Goal: Task Accomplishment & Management: Manage account settings

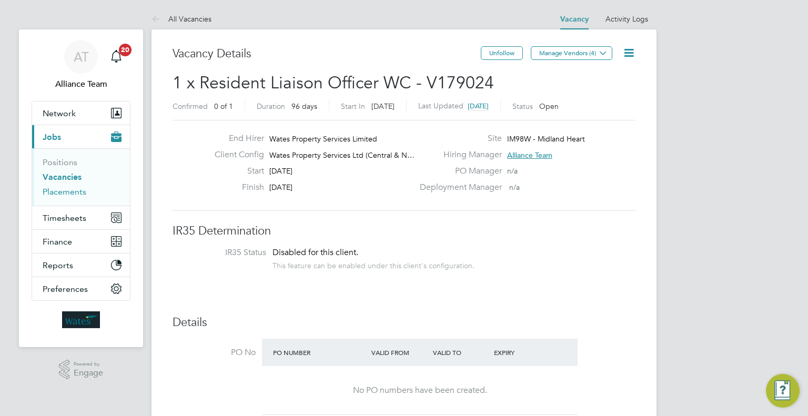
click at [61, 193] on link "Placements" at bounding box center [65, 192] width 44 height 10
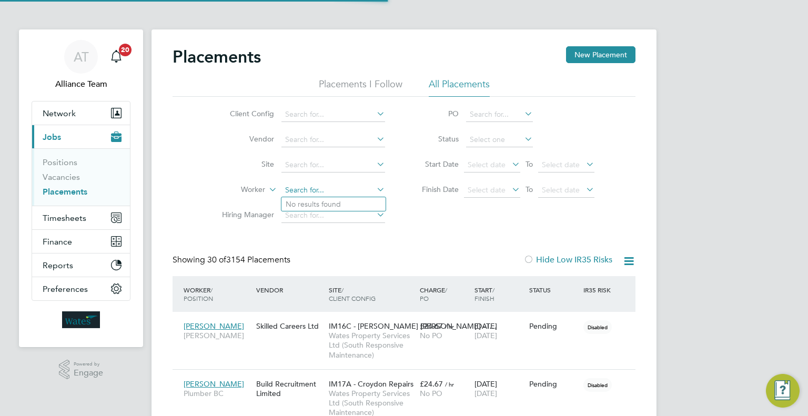
scroll to position [30, 73]
click at [320, 186] on input at bounding box center [333, 190] width 104 height 15
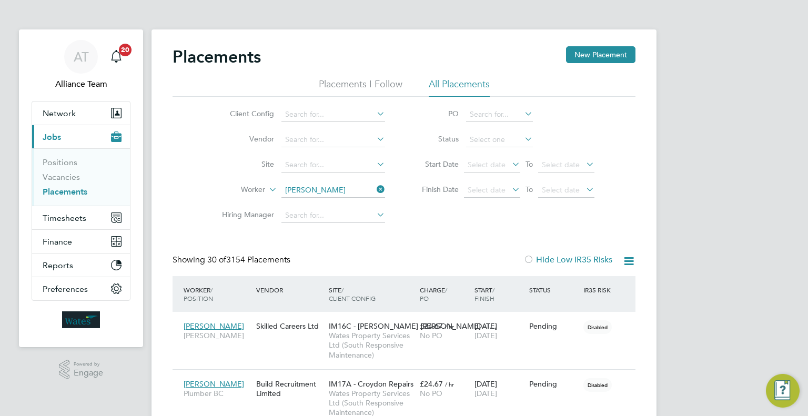
click at [353, 199] on li "Daniel Lew is" at bounding box center [349, 204] width 137 height 14
type input "Daniel Lewis"
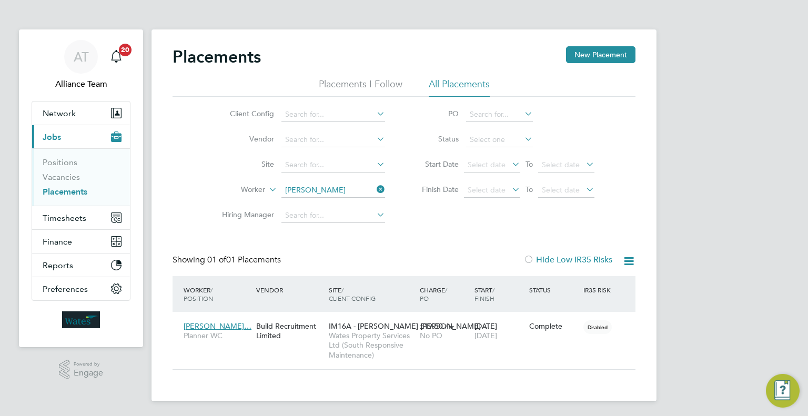
scroll to position [49, 91]
click at [69, 178] on link "Vacancies" at bounding box center [61, 177] width 37 height 10
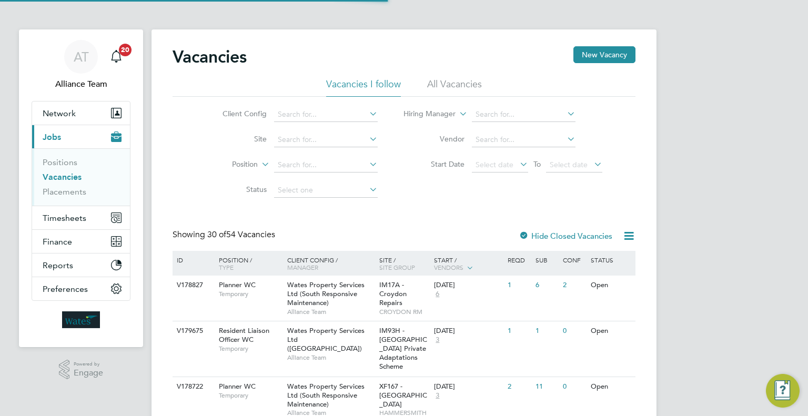
click at [397, 304] on span "IM17A - Croydon Repairs" at bounding box center [392, 293] width 27 height 27
click at [320, 114] on input at bounding box center [326, 114] width 104 height 15
click at [374, 187] on li "Wates Property Services Ltd (Central & North)" at bounding box center [379, 186] width 213 height 14
type input "Wates Property Services Ltd (Central & North)"
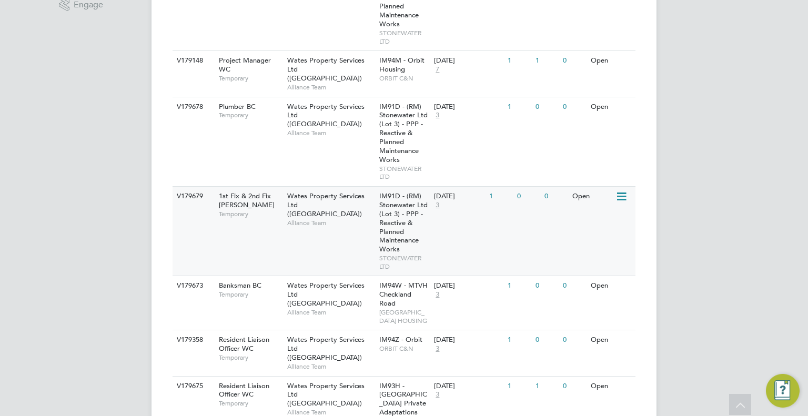
scroll to position [421, 0]
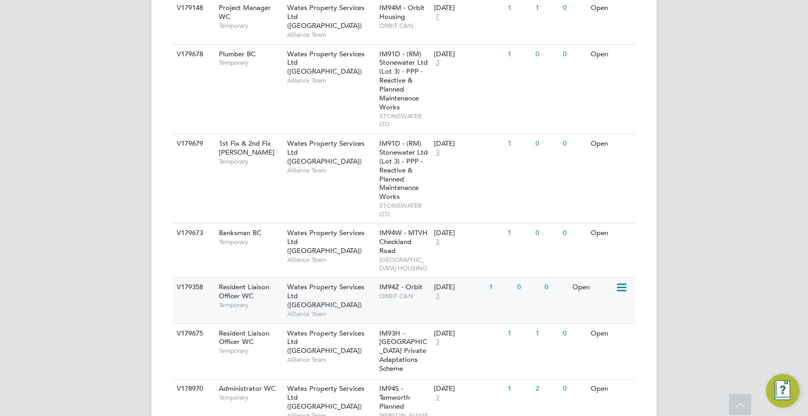
click at [391, 300] on span "ORBIT C&N" at bounding box center [404, 296] width 50 height 8
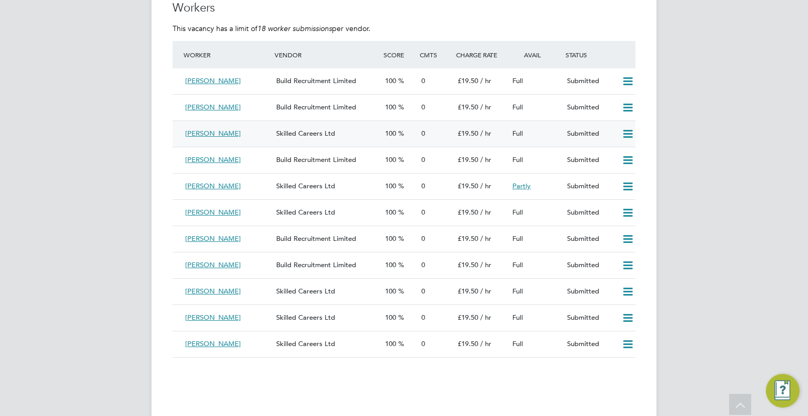
click at [626, 138] on icon at bounding box center [627, 134] width 13 height 8
click at [602, 175] on li "Reject" at bounding box center [614, 171] width 37 height 15
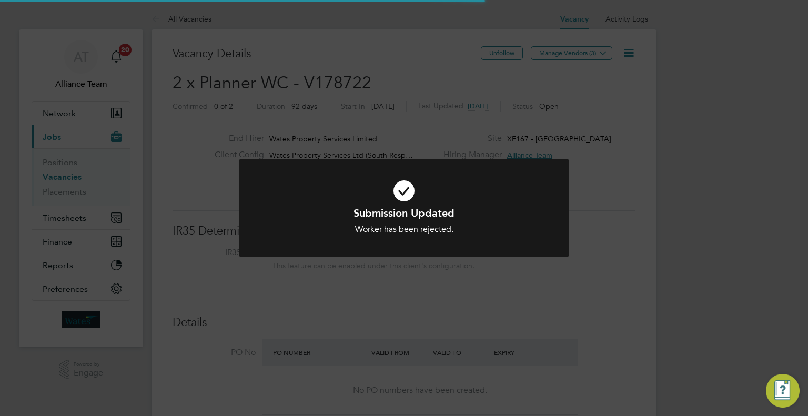
click at [389, 273] on div "Submission Updated Worker has been rejected. Cancel Okay" at bounding box center [404, 208] width 808 height 416
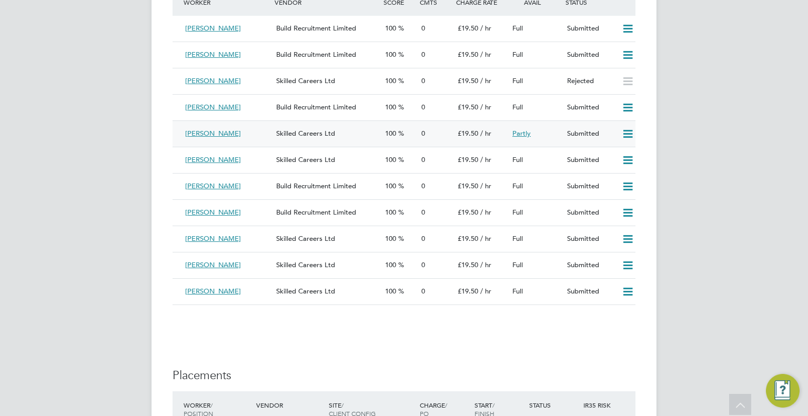
click at [629, 132] on icon at bounding box center [627, 134] width 13 height 8
drag, startPoint x: 609, startPoint y: 172, endPoint x: 613, endPoint y: 178, distance: 6.9
click at [609, 172] on li "Reject" at bounding box center [614, 170] width 37 height 15
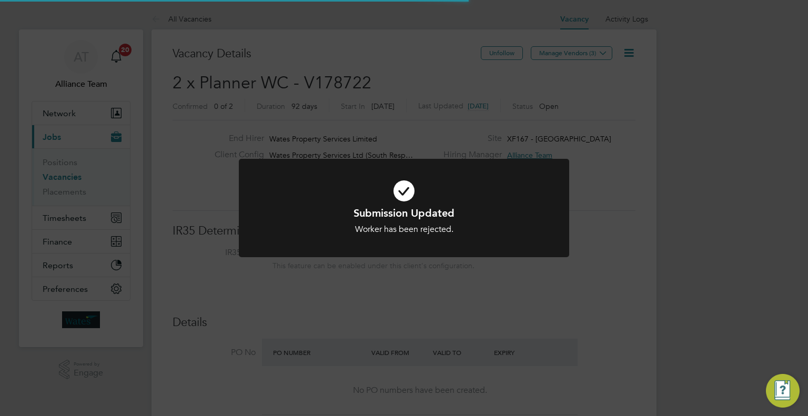
click at [654, 216] on div "Submission Updated Worker has been rejected. Cancel Okay" at bounding box center [404, 208] width 808 height 416
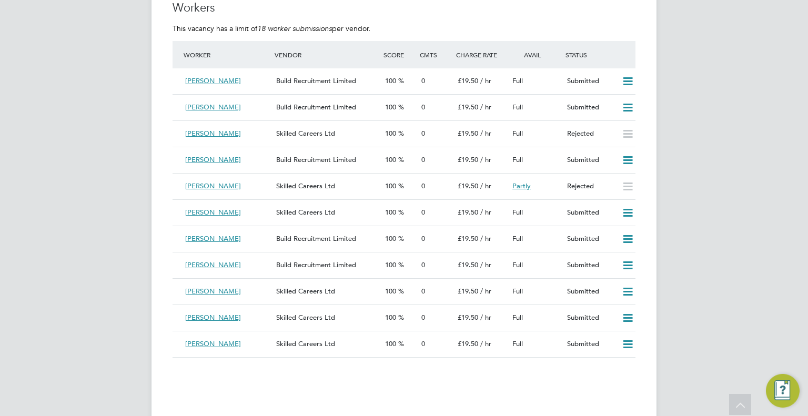
drag, startPoint x: 628, startPoint y: 212, endPoint x: 627, endPoint y: 223, distance: 11.7
click at [628, 212] on icon at bounding box center [627, 213] width 13 height 8
click at [604, 251] on li "Reject" at bounding box center [614, 249] width 37 height 15
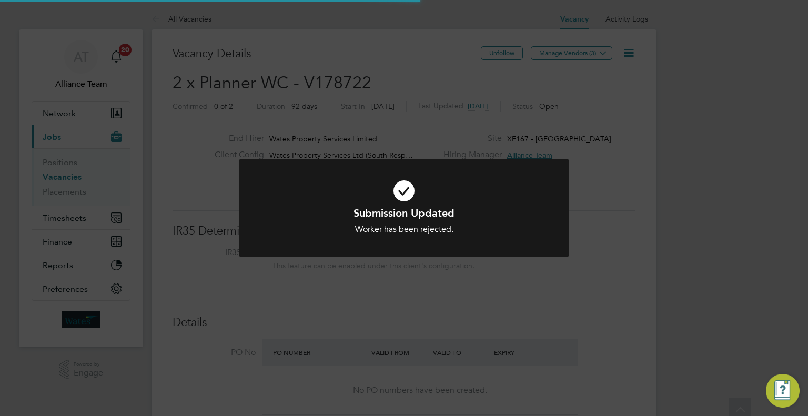
click at [658, 234] on div "Submission Updated Worker has been rejected. Cancel Okay" at bounding box center [404, 208] width 808 height 416
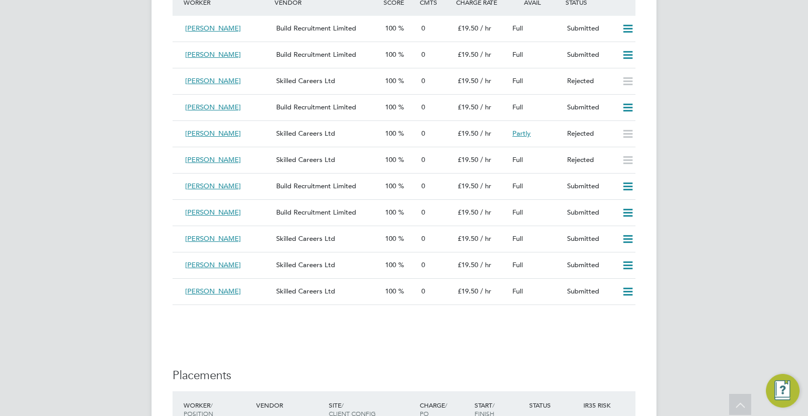
drag, startPoint x: 30, startPoint y: 166, endPoint x: 140, endPoint y: 142, distance: 112.4
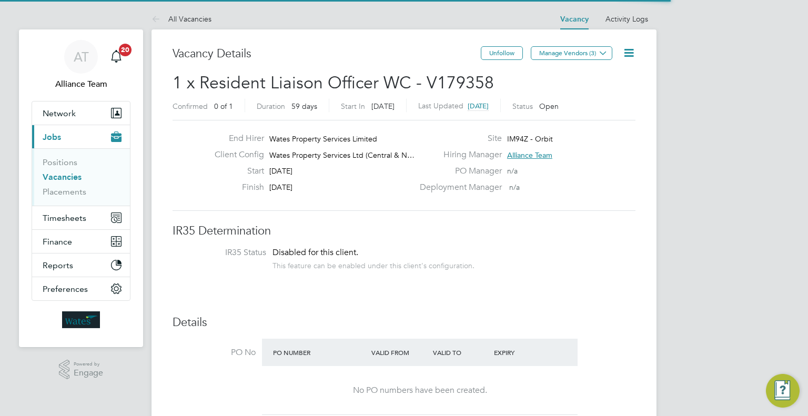
click at [582, 59] on span "Manage Vendors (3)" at bounding box center [573, 57] width 84 height 10
click at [582, 57] on button "Manage Vendors (3)" at bounding box center [571, 53] width 81 height 14
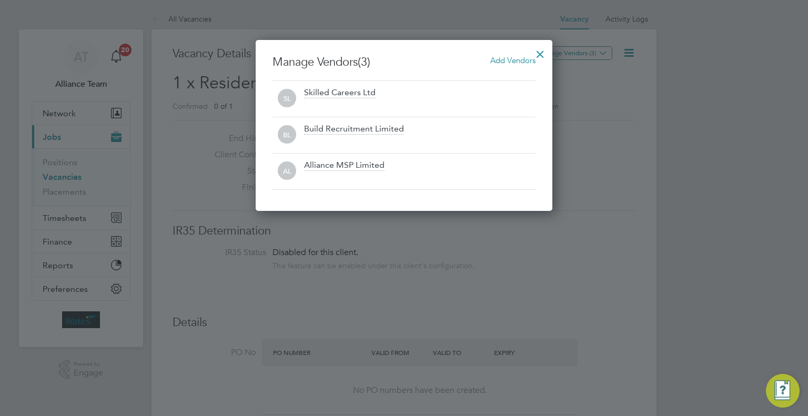
scroll to position [170, 297]
click at [509, 61] on span "Add Vendors" at bounding box center [512, 60] width 45 height 10
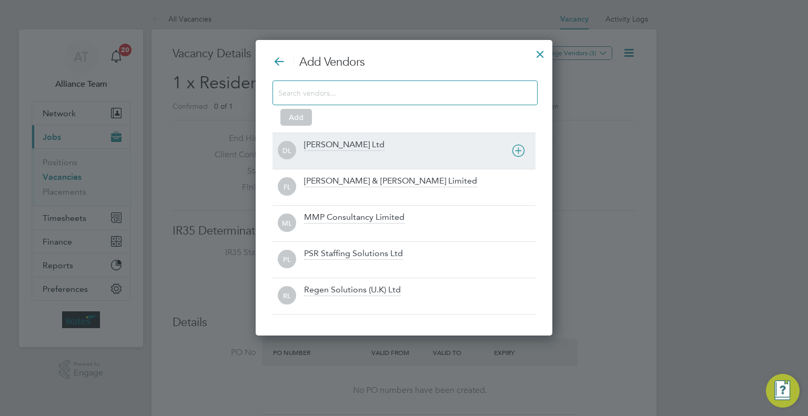
click at [353, 147] on div "Daniel Owen Ltd" at bounding box center [344, 145] width 80 height 12
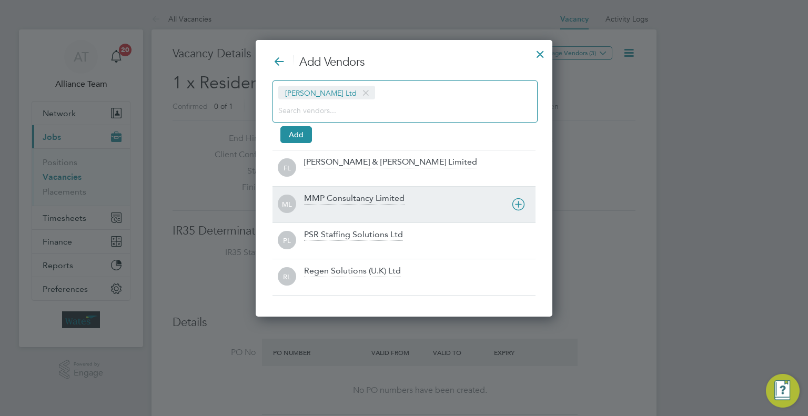
scroll to position [276, 297]
click at [345, 208] on div at bounding box center [419, 211] width 231 height 11
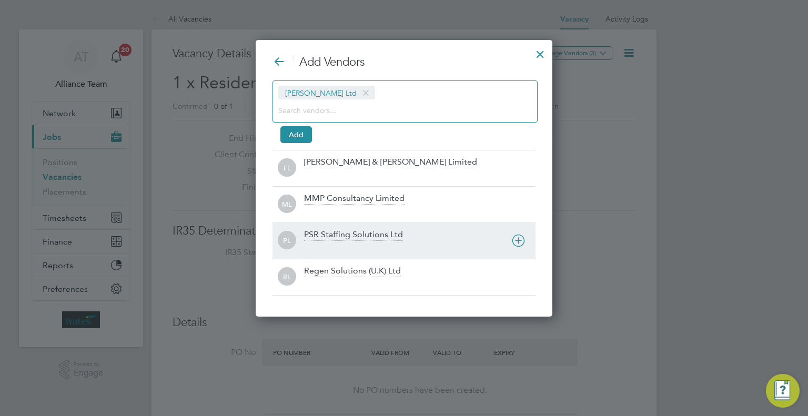
scroll to position [240, 358]
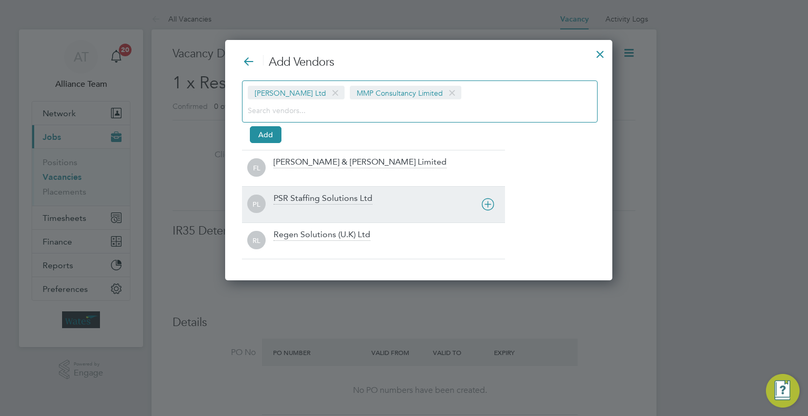
click at [301, 199] on div "PSR Staffing Solutions Ltd" at bounding box center [322, 199] width 99 height 12
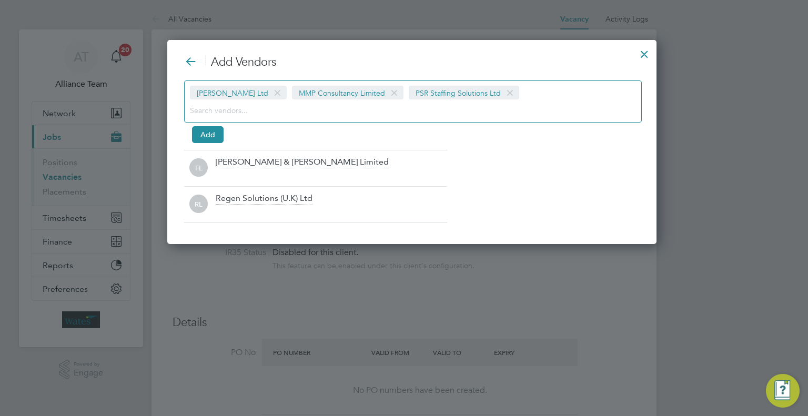
scroll to position [204, 473]
click at [277, 197] on div "Regen Solutions (U.K) Ltd" at bounding box center [264, 199] width 97 height 12
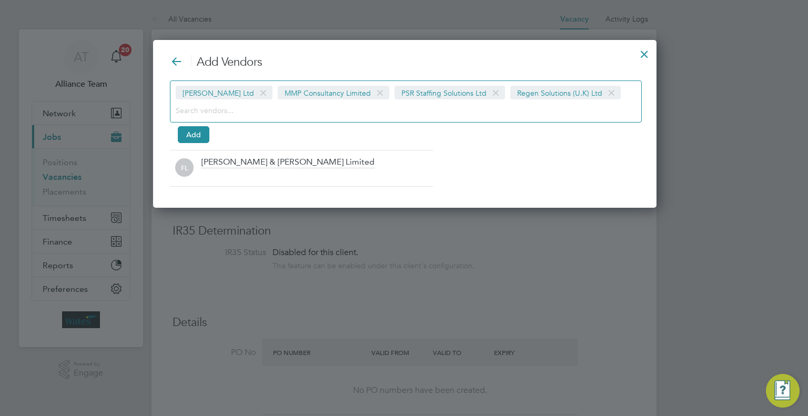
scroll to position [168, 505]
drag, startPoint x: 185, startPoint y: 135, endPoint x: 448, endPoint y: 121, distance: 263.8
click at [185, 135] on button "Add" at bounding box center [192, 134] width 32 height 17
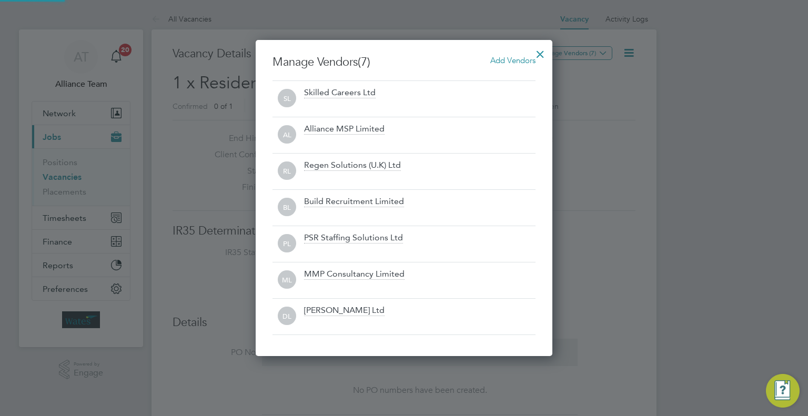
scroll to position [5, 5]
click at [544, 56] on div at bounding box center [540, 51] width 19 height 19
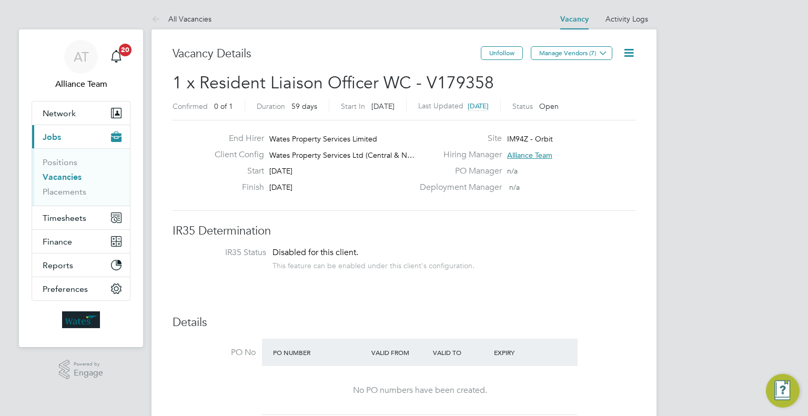
click at [629, 52] on icon at bounding box center [628, 52] width 13 height 13
click at [587, 111] on li "Followers" at bounding box center [603, 113] width 61 height 15
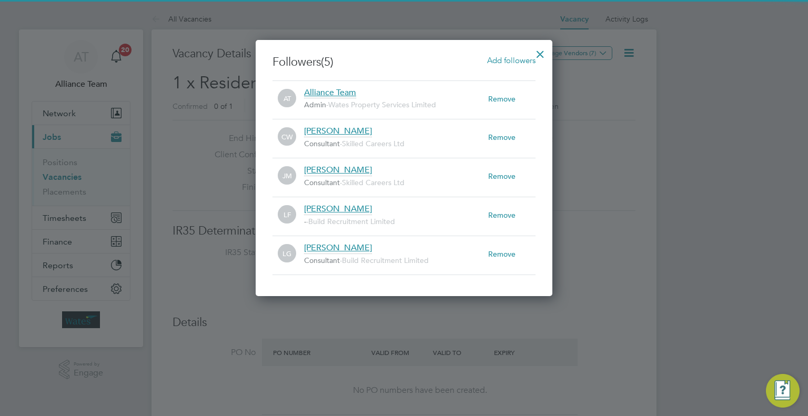
click at [499, 61] on span "Add followers" at bounding box center [511, 60] width 48 height 10
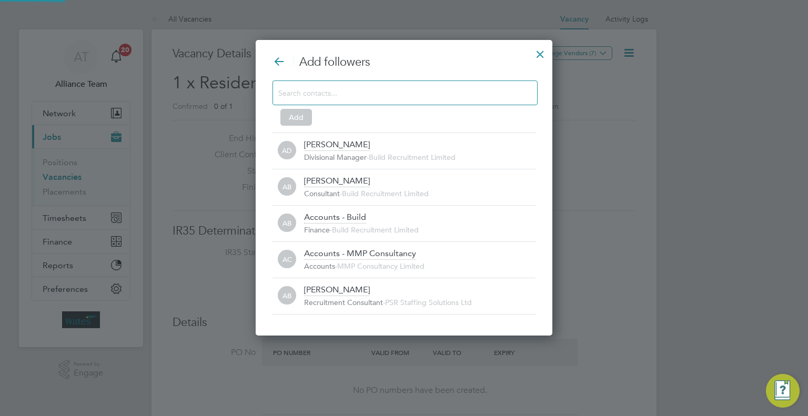
click at [391, 94] on input at bounding box center [396, 93] width 237 height 14
type input "n"
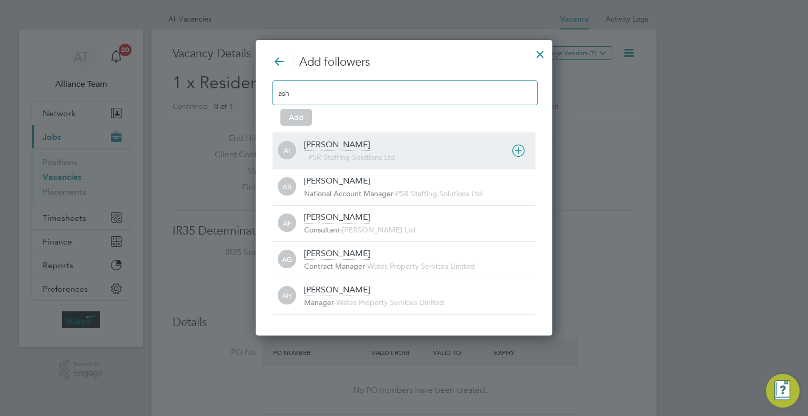
type input "ash"
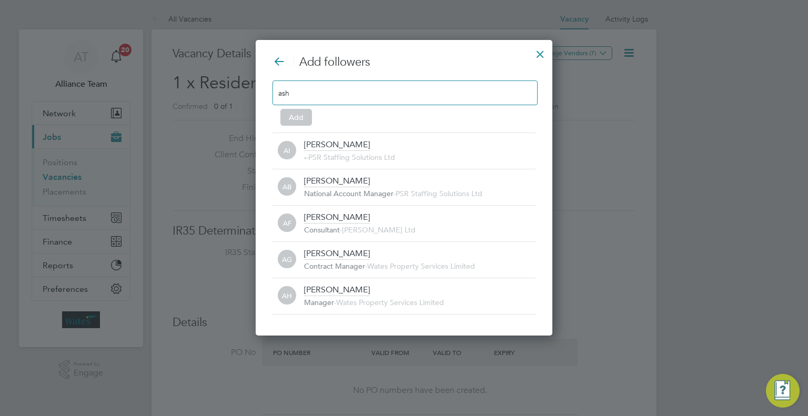
drag, startPoint x: 345, startPoint y: 150, endPoint x: 536, endPoint y: 65, distance: 209.0
click at [345, 147] on div "Ashfaq Ibrahim - - PSR Staffing Solutions Ltd" at bounding box center [419, 150] width 231 height 23
click at [423, 96] on input "ash" at bounding box center [400, 93] width 66 height 14
type input "a"
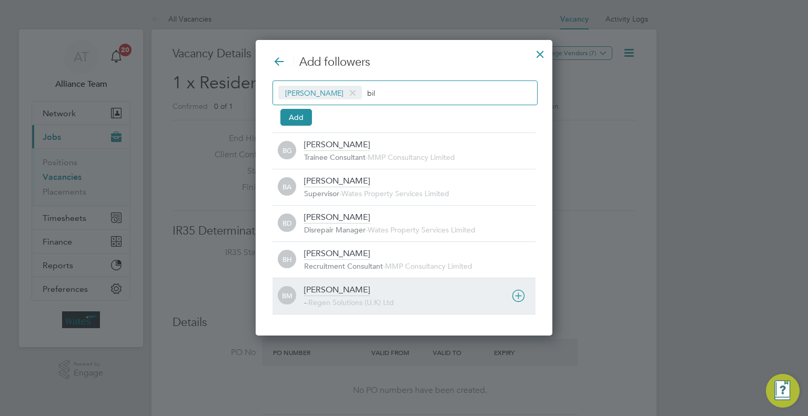
type input "bil"
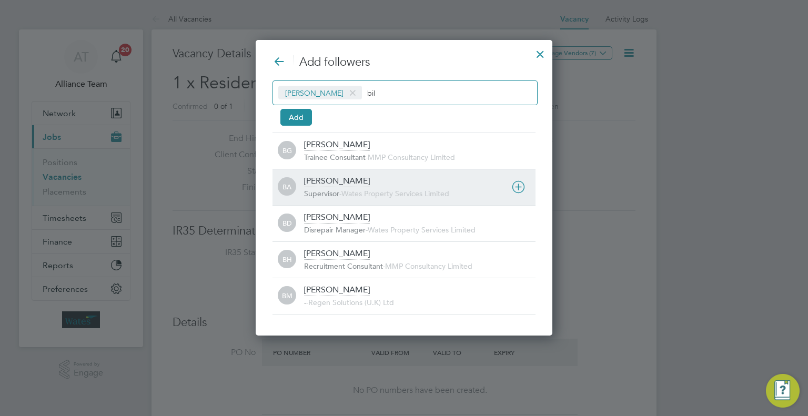
drag, startPoint x: 335, startPoint y: 293, endPoint x: 410, endPoint y: 201, distance: 117.8
click at [335, 292] on div "Billy Mcnamara" at bounding box center [337, 290] width 66 height 12
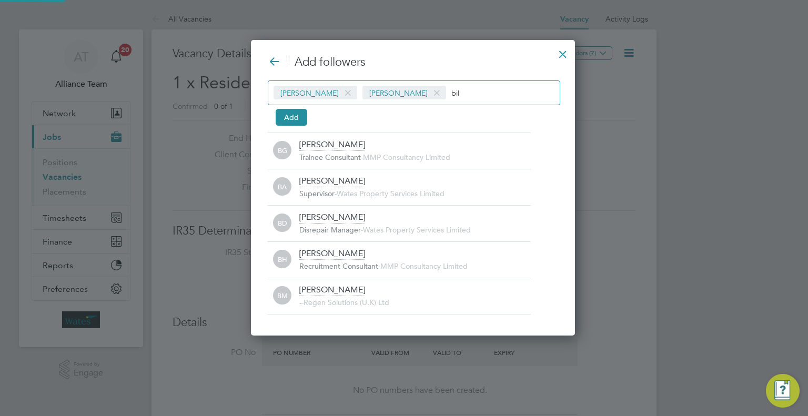
click at [487, 87] on input "bil" at bounding box center [484, 93] width 66 height 14
type input "b"
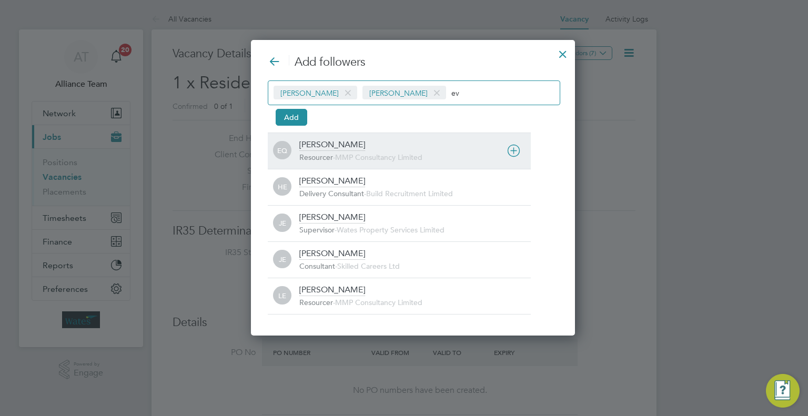
type input "ev"
click at [330, 145] on div "Eva Quinn" at bounding box center [332, 145] width 66 height 12
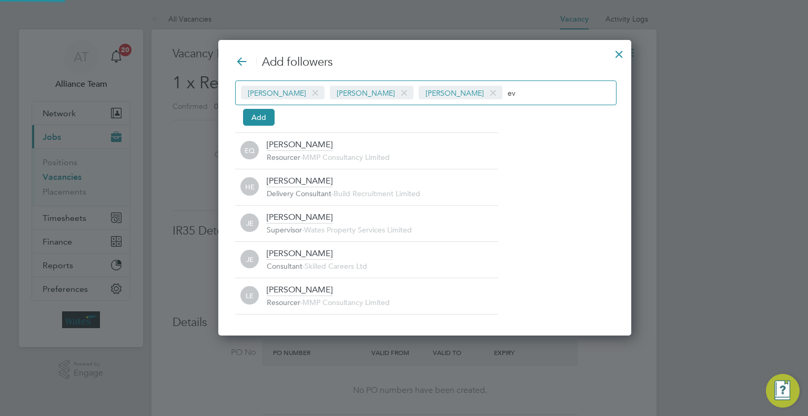
click at [515, 90] on input "ev" at bounding box center [540, 93] width 66 height 14
type input "e"
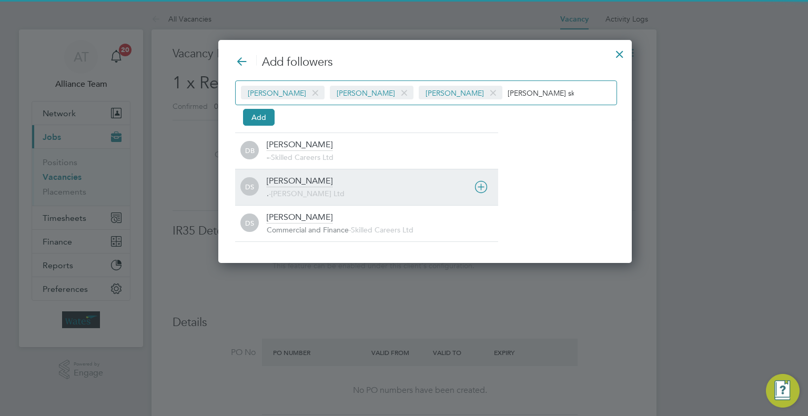
type input "dan sk"
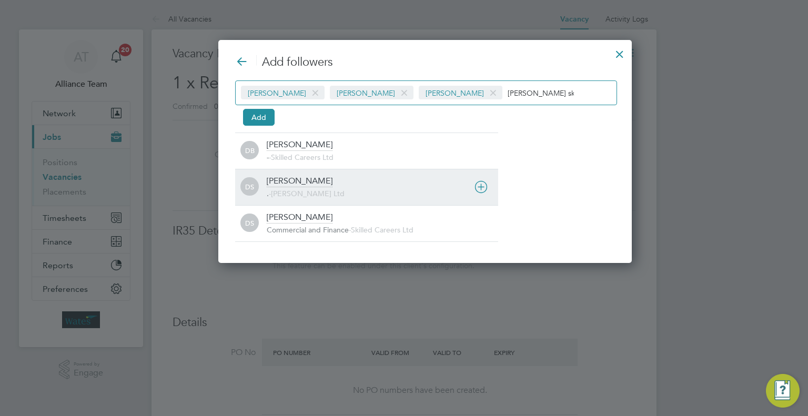
click at [291, 186] on div "Dan Skinner . - Daniel Owen Ltd" at bounding box center [382, 187] width 231 height 23
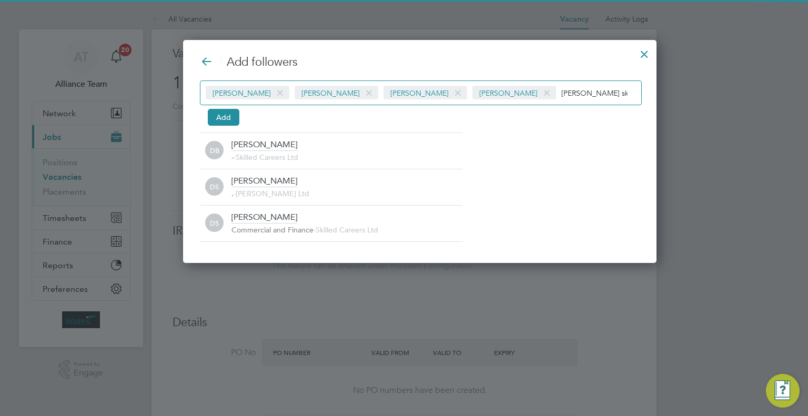
click at [236, 119] on button "Add" at bounding box center [224, 117] width 32 height 17
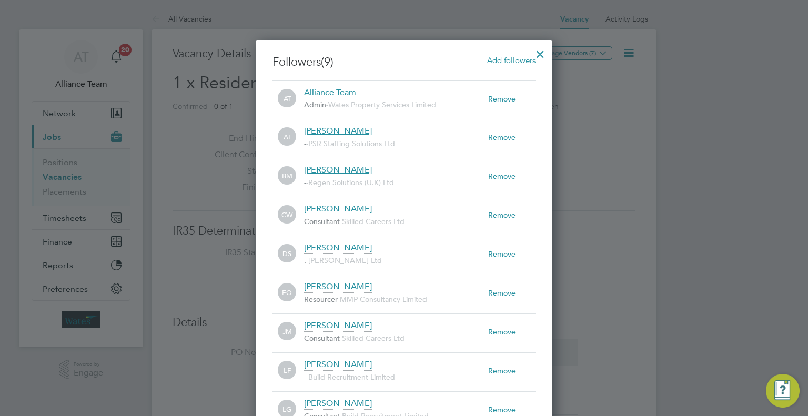
click at [541, 52] on div at bounding box center [540, 51] width 19 height 19
